Goal: Check status

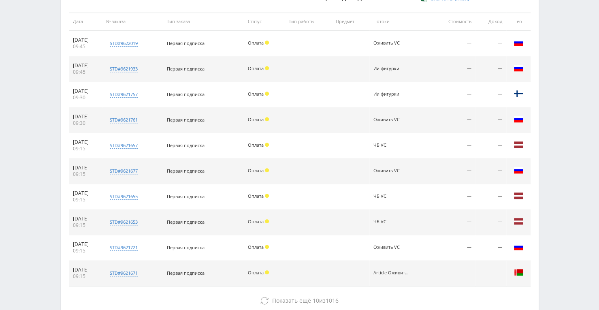
scroll to position [278, 0]
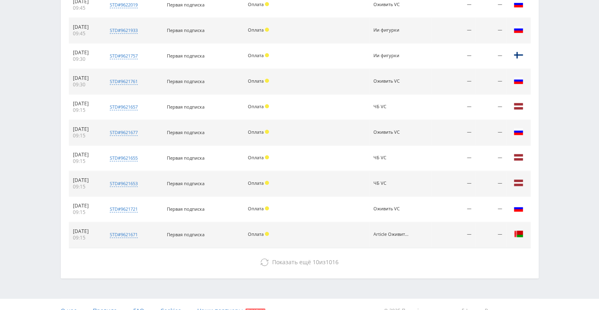
scroll to position [365, 0]
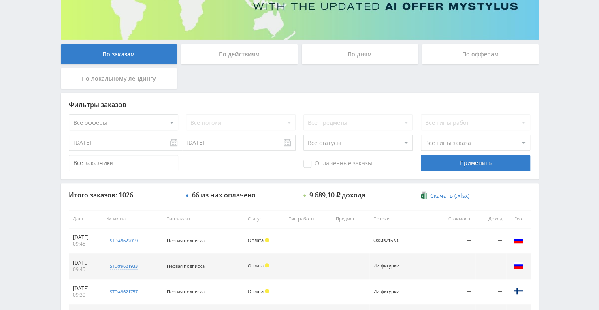
click at [374, 51] on div "По дням" at bounding box center [360, 54] width 117 height 20
click at [0, 0] on input "По дням" at bounding box center [0, 0] width 0 height 0
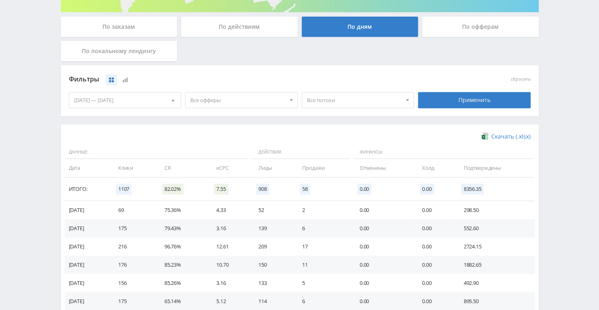
scroll to position [162, 0]
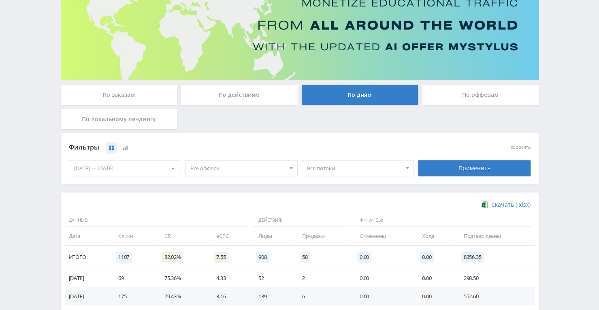
click at [114, 98] on div "По заказам" at bounding box center [119, 95] width 117 height 20
click at [0, 0] on input "По заказам" at bounding box center [0, 0] width 0 height 0
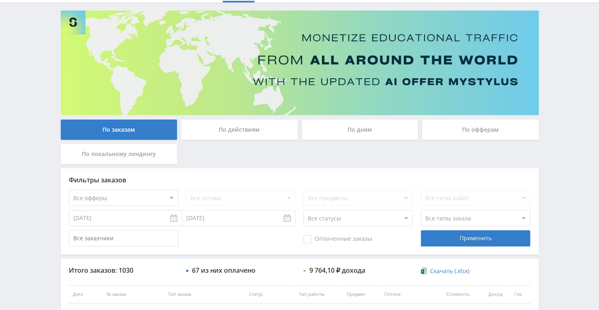
scroll to position [0, 0]
